Goal: Information Seeking & Learning: Learn about a topic

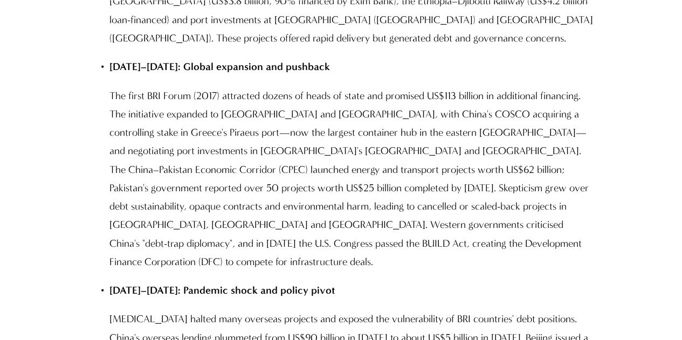
scroll to position [2216, 0]
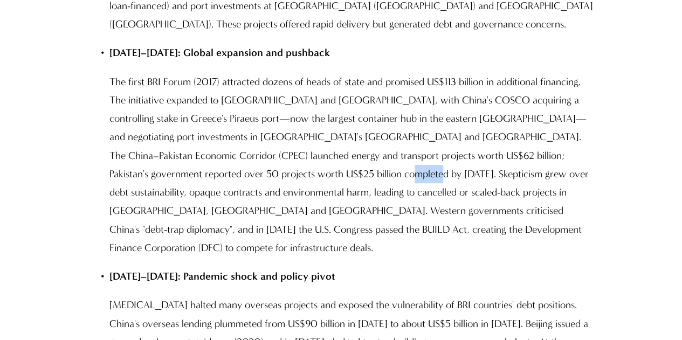
drag, startPoint x: 357, startPoint y: 160, endPoint x: 400, endPoint y: 162, distance: 43.2
click at [389, 161] on p "The first BRI Forum (2017) attracted dozens of heads of state and promised US$1…" at bounding box center [351, 165] width 485 height 185
click at [431, 172] on p "The first BRI Forum (2017) attracted dozens of heads of state and promised US$1…" at bounding box center [351, 165] width 485 height 185
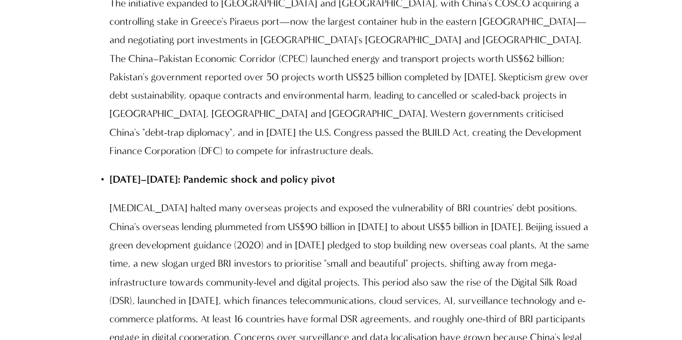
scroll to position [2324, 0]
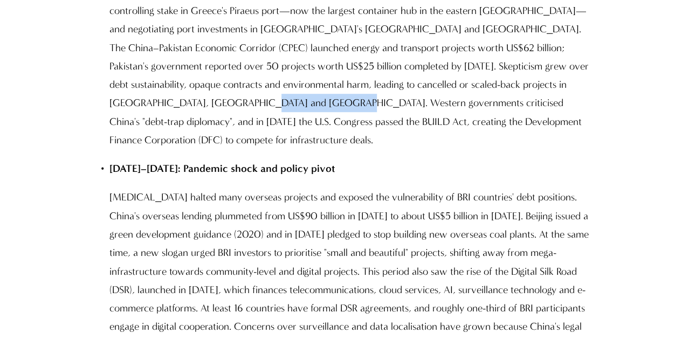
drag, startPoint x: 195, startPoint y: 92, endPoint x: 274, endPoint y: 89, distance: 79.3
click at [274, 89] on p "The first BRI Forum (2017) attracted dozens of heads of state and promised US$1…" at bounding box center [351, 57] width 485 height 185
click at [316, 102] on p "The first BRI Forum (2017) attracted dozens of heads of state and promised US$1…" at bounding box center [351, 57] width 485 height 185
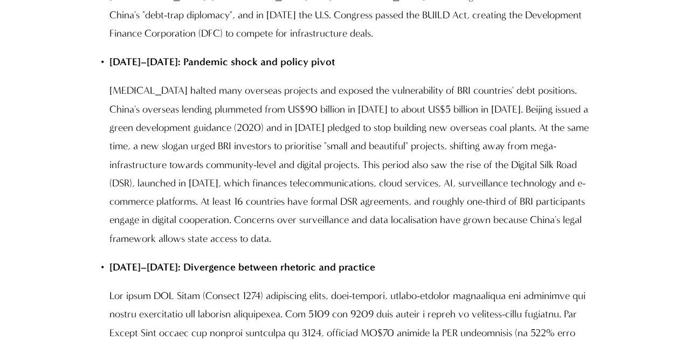
scroll to position [2432, 0]
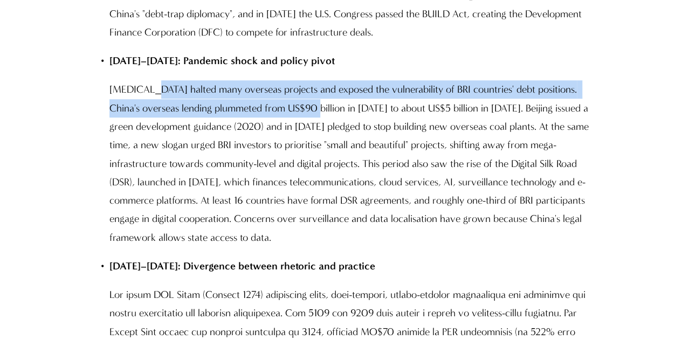
drag, startPoint x: 155, startPoint y: 56, endPoint x: 307, endPoint y: 64, distance: 151.7
click at [307, 80] on p "[MEDICAL_DATA] halted many overseas projects and exposed the vulnerability of B…" at bounding box center [351, 163] width 485 height 166
click at [378, 80] on p "[MEDICAL_DATA] halted many overseas projects and exposed the vulnerability of B…" at bounding box center [351, 163] width 485 height 166
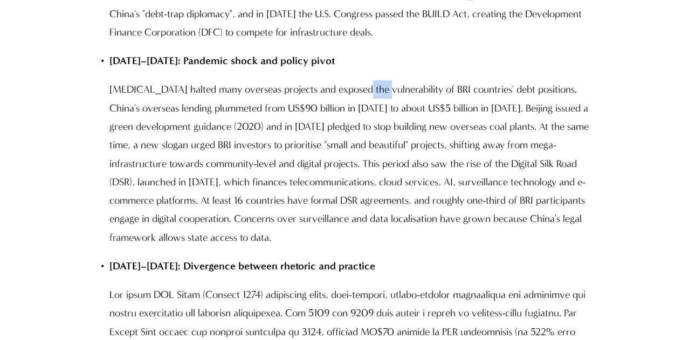
drag, startPoint x: 363, startPoint y: 53, endPoint x: 384, endPoint y: 54, distance: 20.5
click at [384, 80] on p "[MEDICAL_DATA] halted many overseas projects and exposed the vulnerability of B…" at bounding box center [351, 163] width 485 height 166
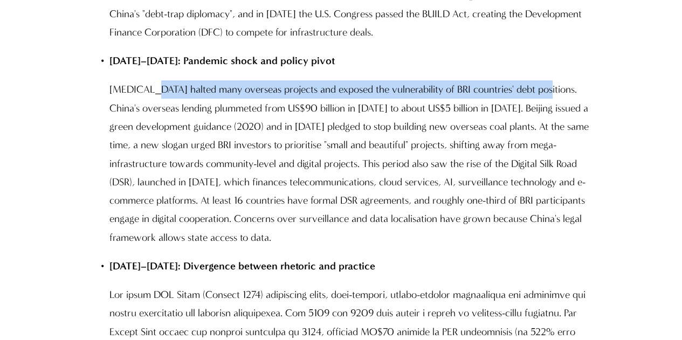
drag, startPoint x: 156, startPoint y: 56, endPoint x: 546, endPoint y: 54, distance: 389.4
click at [546, 80] on p "[MEDICAL_DATA] halted many overseas projects and exposed the vulnerability of B…" at bounding box center [351, 163] width 485 height 166
copy p "halted many overseas projects and exposed the vulnerability of BRI countries' d…"
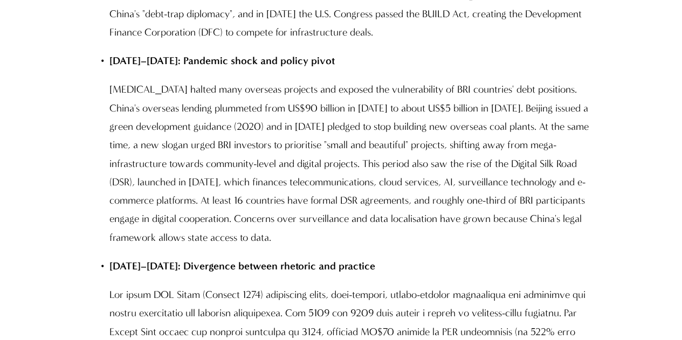
click at [224, 120] on p "[MEDICAL_DATA] halted many overseas projects and exposed the vulnerability of B…" at bounding box center [351, 163] width 485 height 166
drag, startPoint x: 201, startPoint y: 106, endPoint x: 271, endPoint y: 106, distance: 70.1
click at [270, 106] on p "[MEDICAL_DATA] halted many overseas projects and exposed the vulnerability of B…" at bounding box center [351, 163] width 485 height 166
click at [312, 109] on p "[MEDICAL_DATA] halted many overseas projects and exposed the vulnerability of B…" at bounding box center [351, 163] width 485 height 166
drag, startPoint x: 271, startPoint y: 112, endPoint x: 425, endPoint y: 118, distance: 154.9
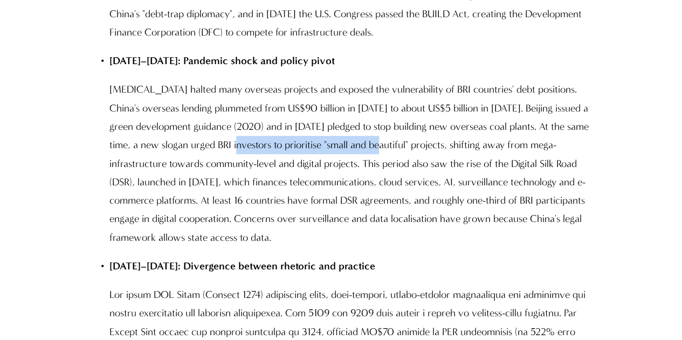
click at [420, 118] on p "[MEDICAL_DATA] halted many overseas projects and exposed the vulnerability of B…" at bounding box center [351, 163] width 485 height 166
click at [515, 114] on p "[MEDICAL_DATA] halted many overseas projects and exposed the vulnerability of B…" at bounding box center [351, 163] width 485 height 166
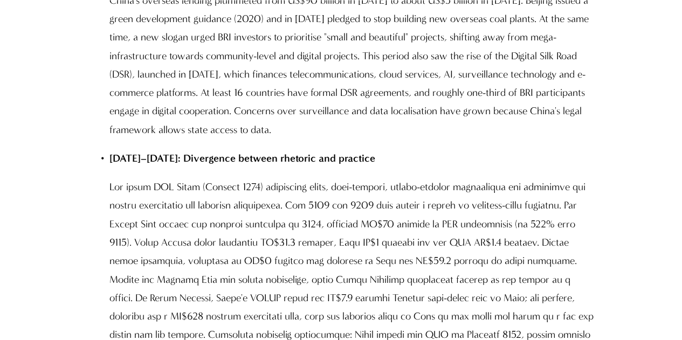
scroll to position [2594, 0]
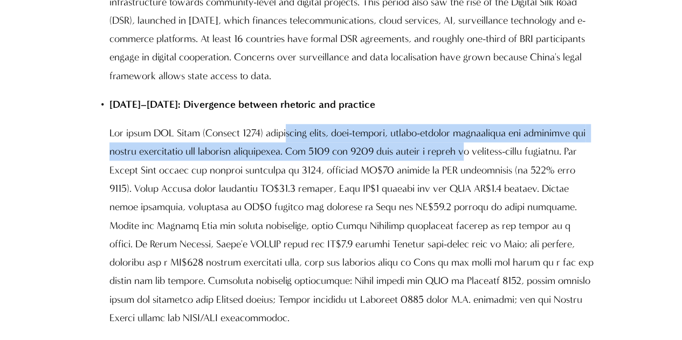
drag, startPoint x: 293, startPoint y: 92, endPoint x: 490, endPoint y: 108, distance: 197.5
click at [490, 124] on p at bounding box center [351, 225] width 485 height 203
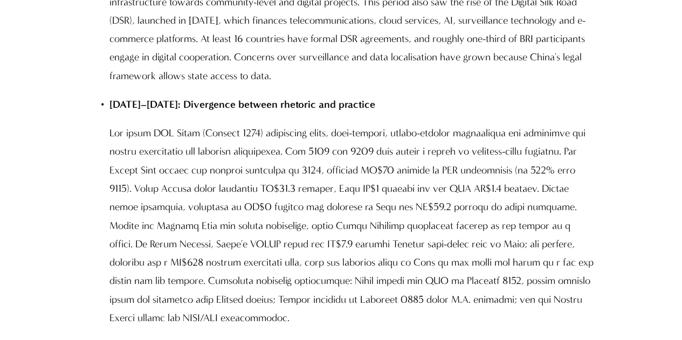
click at [455, 191] on p at bounding box center [351, 225] width 485 height 203
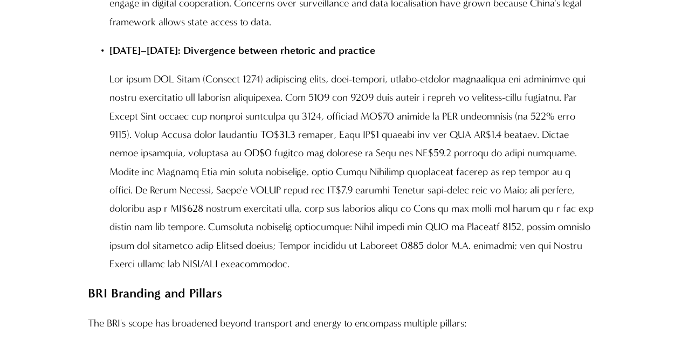
scroll to position [2810, 0]
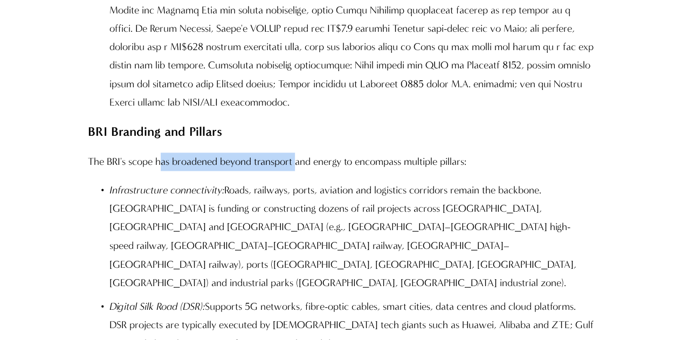
drag, startPoint x: 166, startPoint y: 130, endPoint x: 299, endPoint y: 129, distance: 132.7
click at [299, 153] on p "The BRI's scope has broadened beyond transport and energy to encompass multiple…" at bounding box center [341, 162] width 506 height 18
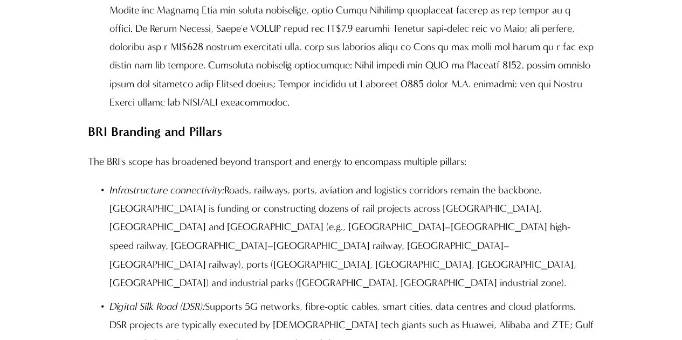
click at [359, 153] on p "The BRI's scope has broadened beyond transport and energy to encompass multiple…" at bounding box center [341, 162] width 506 height 18
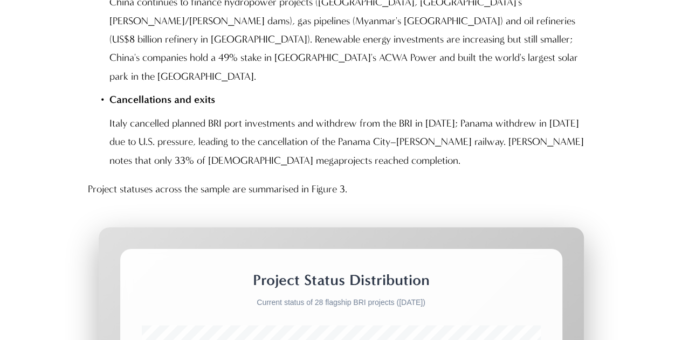
scroll to position [5829, 0]
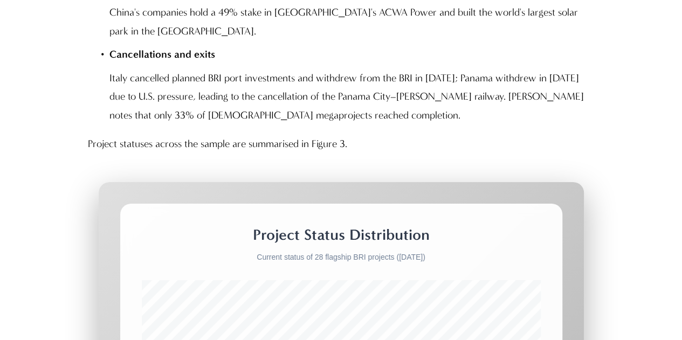
drag, startPoint x: 382, startPoint y: 133, endPoint x: 444, endPoint y: 133, distance: 62.6
click at [444, 251] on p "Current status of 28 flagship BRI projects ([DATE])" at bounding box center [341, 257] width 399 height 13
click at [468, 251] on p "Current status of 28 flagship BRI projects ([DATE])" at bounding box center [341, 257] width 399 height 13
click at [458, 251] on p "Current status of 28 flagship BRI projects ([DATE])" at bounding box center [341, 257] width 399 height 13
click at [408, 225] on h2 "Project Status Distribution" at bounding box center [341, 234] width 399 height 19
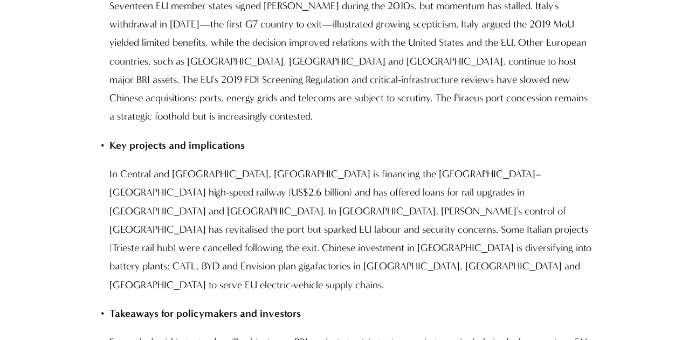
scroll to position [7286, 0]
drag, startPoint x: 226, startPoint y: 150, endPoint x: 307, endPoint y: 150, distance: 80.9
drag, startPoint x: 168, startPoint y: 174, endPoint x: 328, endPoint y: 183, distance: 159.9
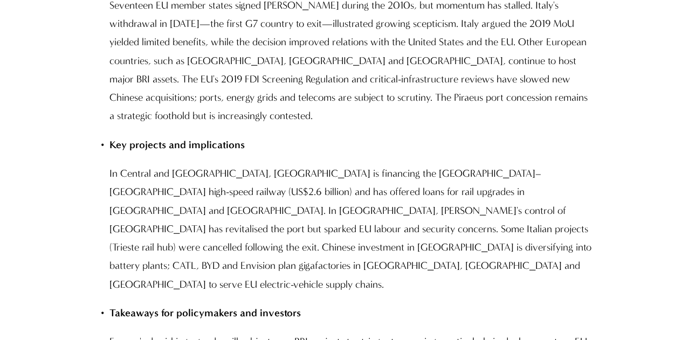
drag, startPoint x: 413, startPoint y: 157, endPoint x: 586, endPoint y: 156, distance: 173.1
drag, startPoint x: 168, startPoint y: 181, endPoint x: 299, endPoint y: 179, distance: 130.5
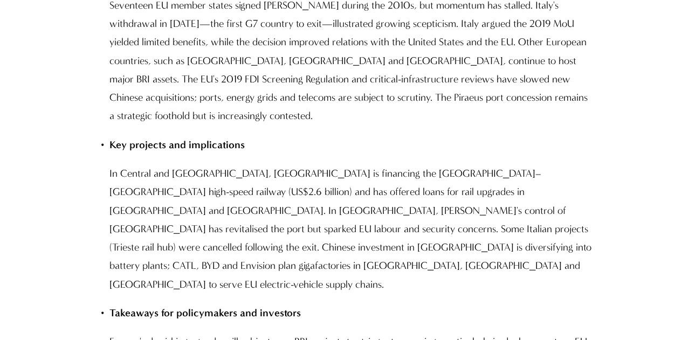
drag, startPoint x: 339, startPoint y: 179, endPoint x: 377, endPoint y: 177, distance: 38.9
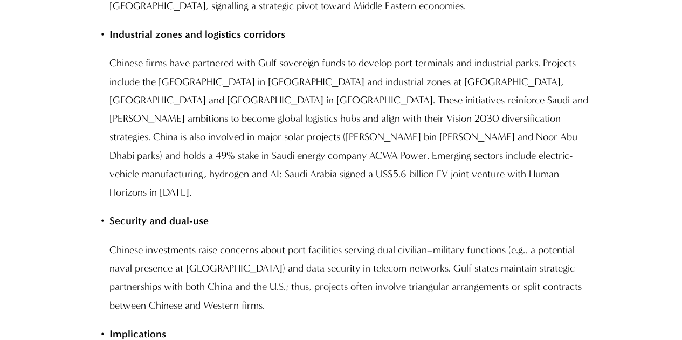
scroll to position [8849, 0]
